Goal: Information Seeking & Learning: Learn about a topic

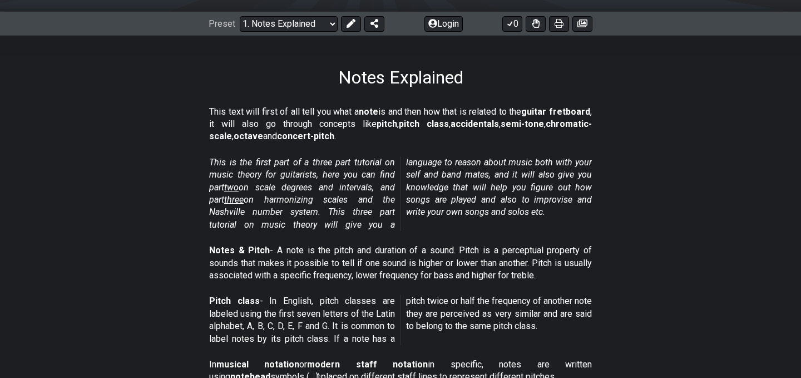
scroll to position [158, 0]
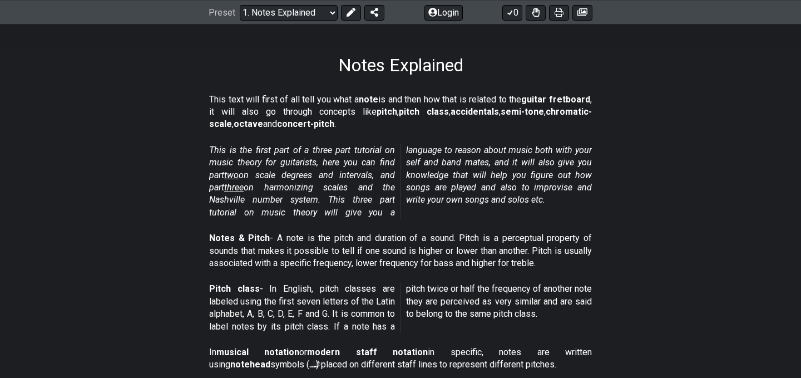
drag, startPoint x: 248, startPoint y: 103, endPoint x: 271, endPoint y: 141, distance: 44.2
drag, startPoint x: 263, startPoint y: 146, endPoint x: 294, endPoint y: 169, distance: 38.6
click at [294, 170] on em "This is the first part of a three part tutorial on music theory for guitarists,…" at bounding box center [400, 181] width 383 height 73
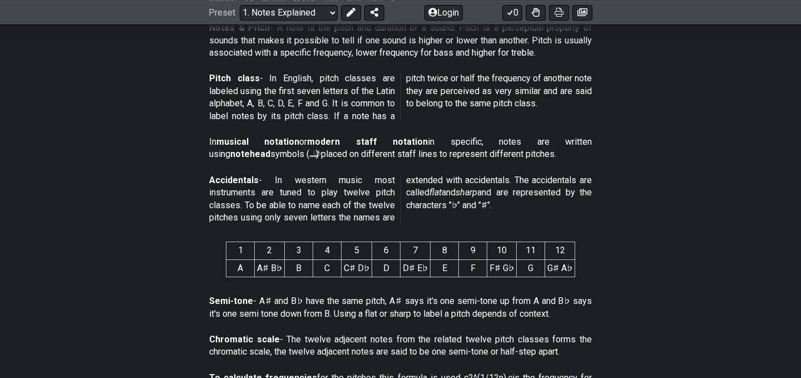
scroll to position [371, 0]
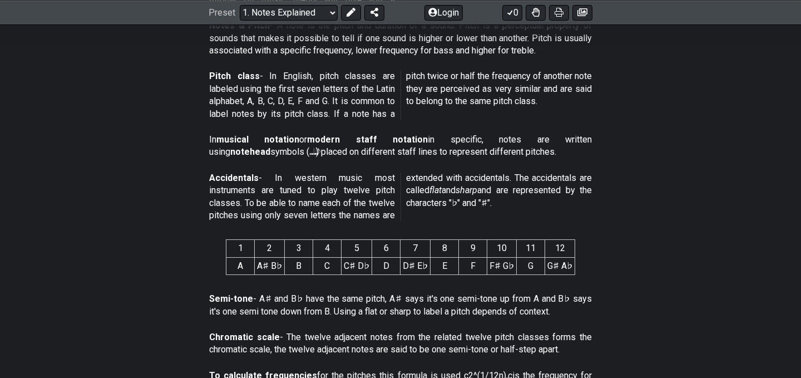
drag, startPoint x: 298, startPoint y: 179, endPoint x: 309, endPoint y: 225, distance: 47.4
click at [312, 228] on div "Accidentals - In western music most instruments are tuned to play twelve pitch …" at bounding box center [400, 199] width 383 height 63
drag, startPoint x: 282, startPoint y: 177, endPoint x: 323, endPoint y: 207, distance: 51.0
click at [322, 206] on p "Accidentals - In western music most instruments are tuned to play twelve pitch …" at bounding box center [400, 197] width 383 height 50
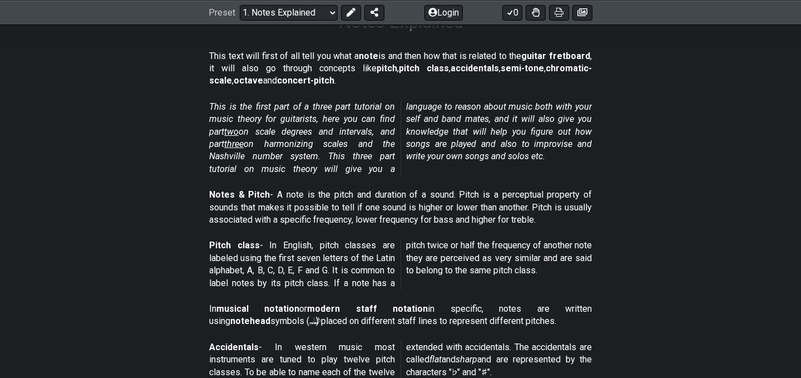
scroll to position [169, 0]
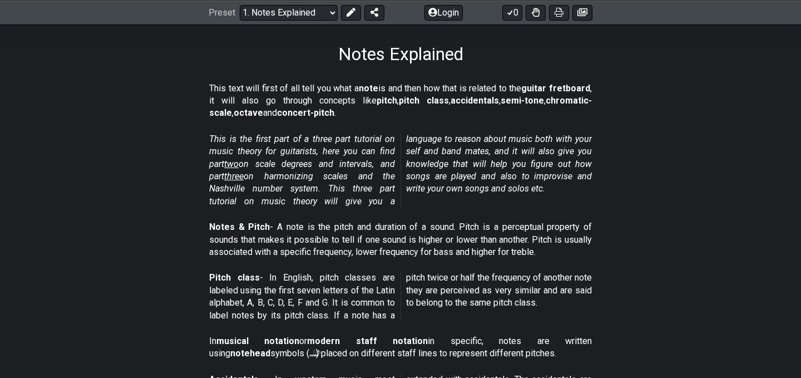
click at [239, 163] on span "two" at bounding box center [231, 164] width 14 height 11
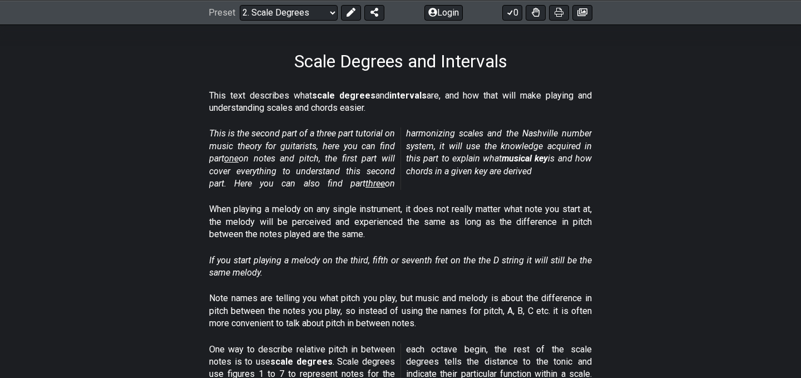
scroll to position [159, 0]
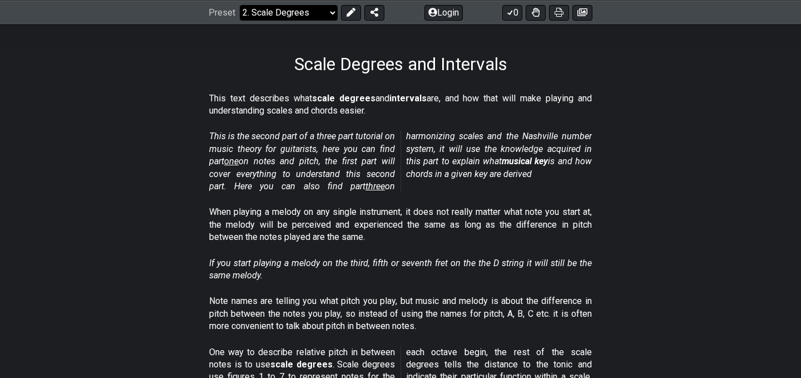
click at [296, 19] on select "Welcome to #fretflip! Initial Preset Custom Preset Minor Pentatonic Major Penta…" at bounding box center [289, 12] width 98 height 16
click at [240, 4] on select "Welcome to #fretflip! Initial Preset Custom Preset Minor Pentatonic Major Penta…" at bounding box center [289, 12] width 98 height 16
select select "/musical-notes-explained"
